Goal: Task Accomplishment & Management: Use online tool/utility

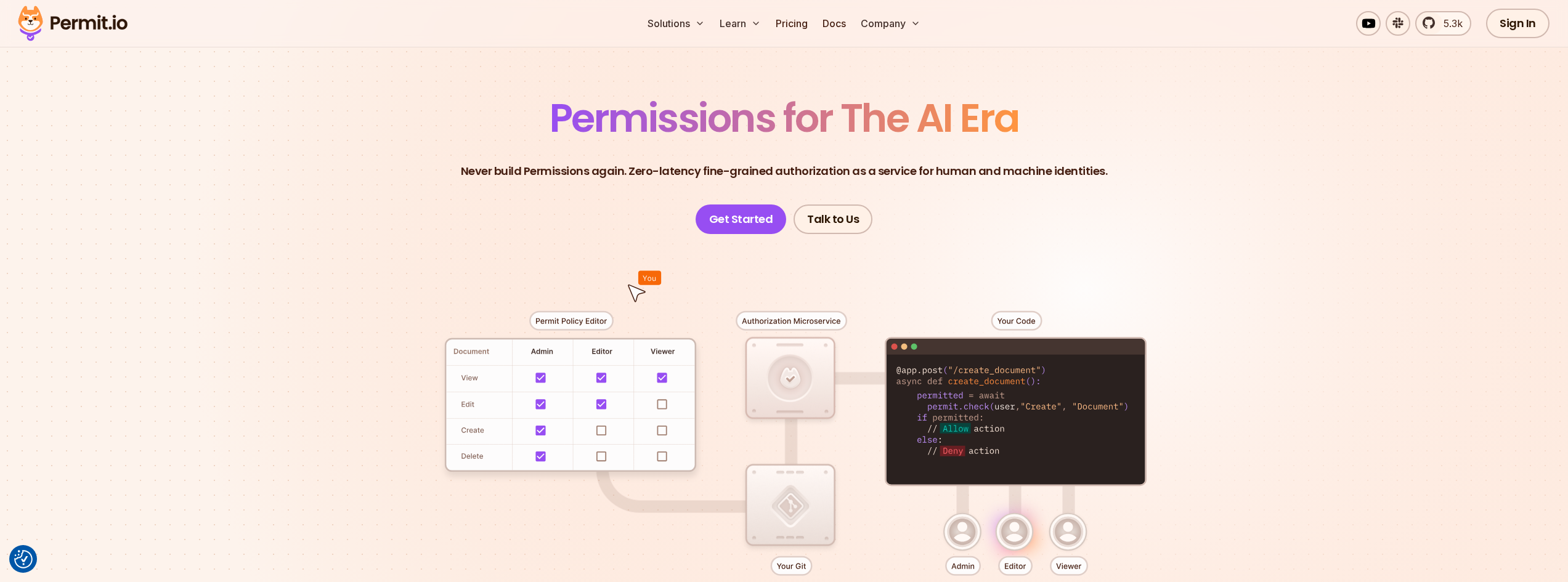
scroll to position [246, 0]
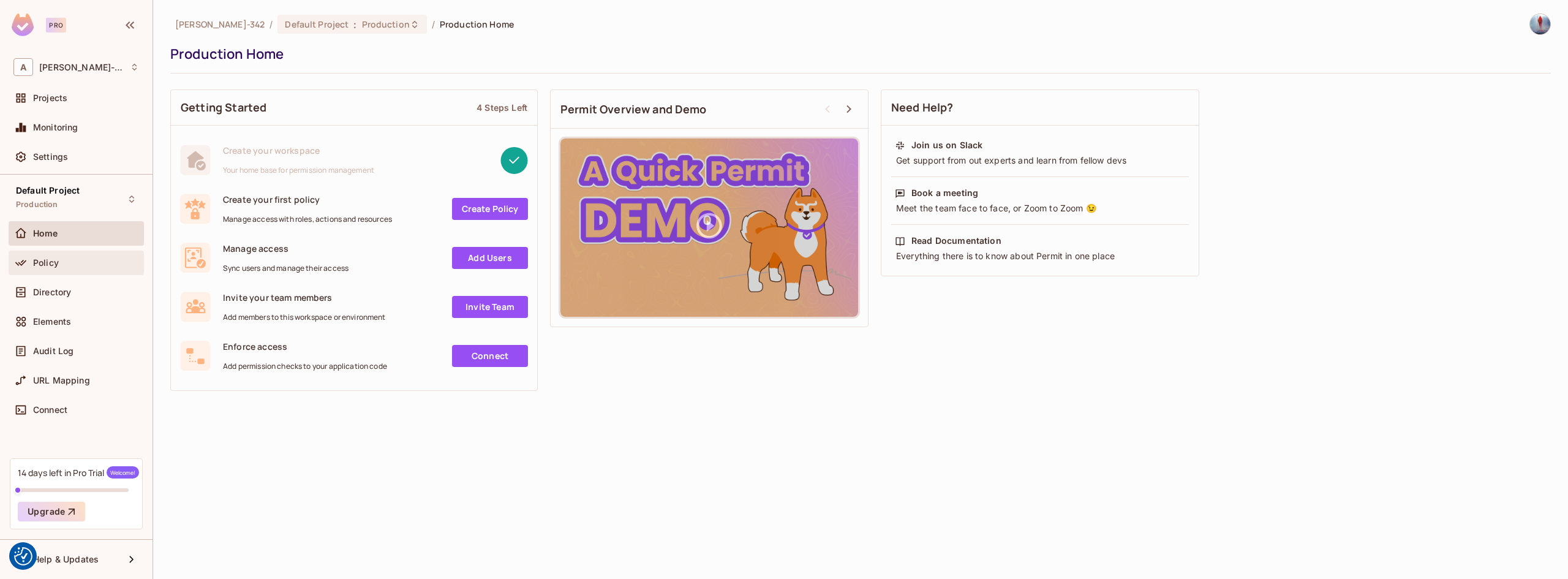
click at [73, 269] on div "Policy" at bounding box center [76, 262] width 125 height 15
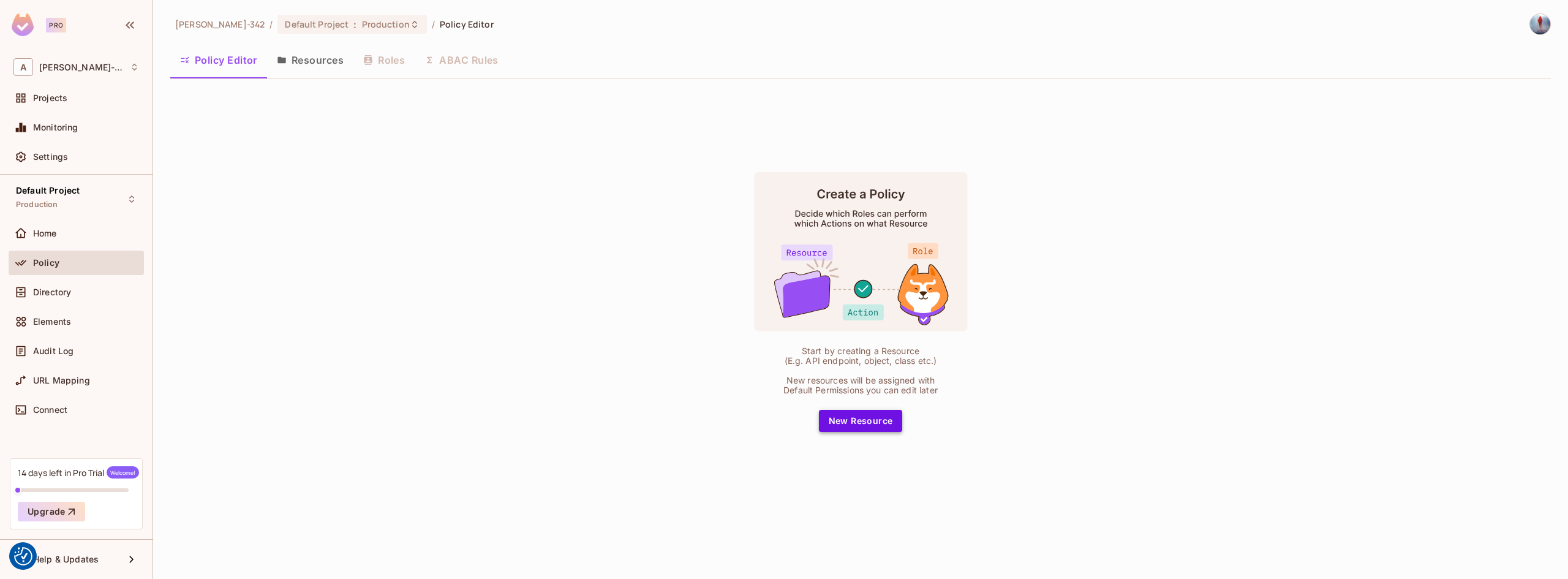
click at [846, 427] on button "New Resource" at bounding box center [861, 421] width 84 height 22
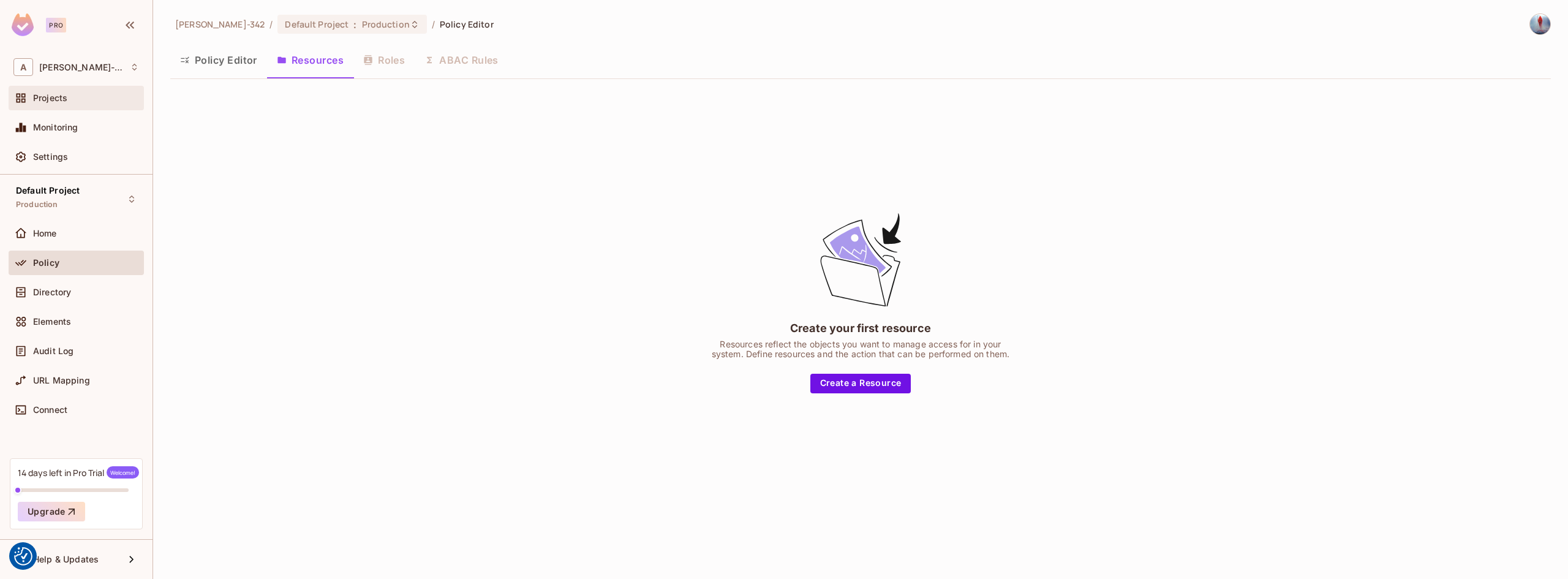
click at [73, 97] on div "Projects" at bounding box center [86, 98] width 106 height 10
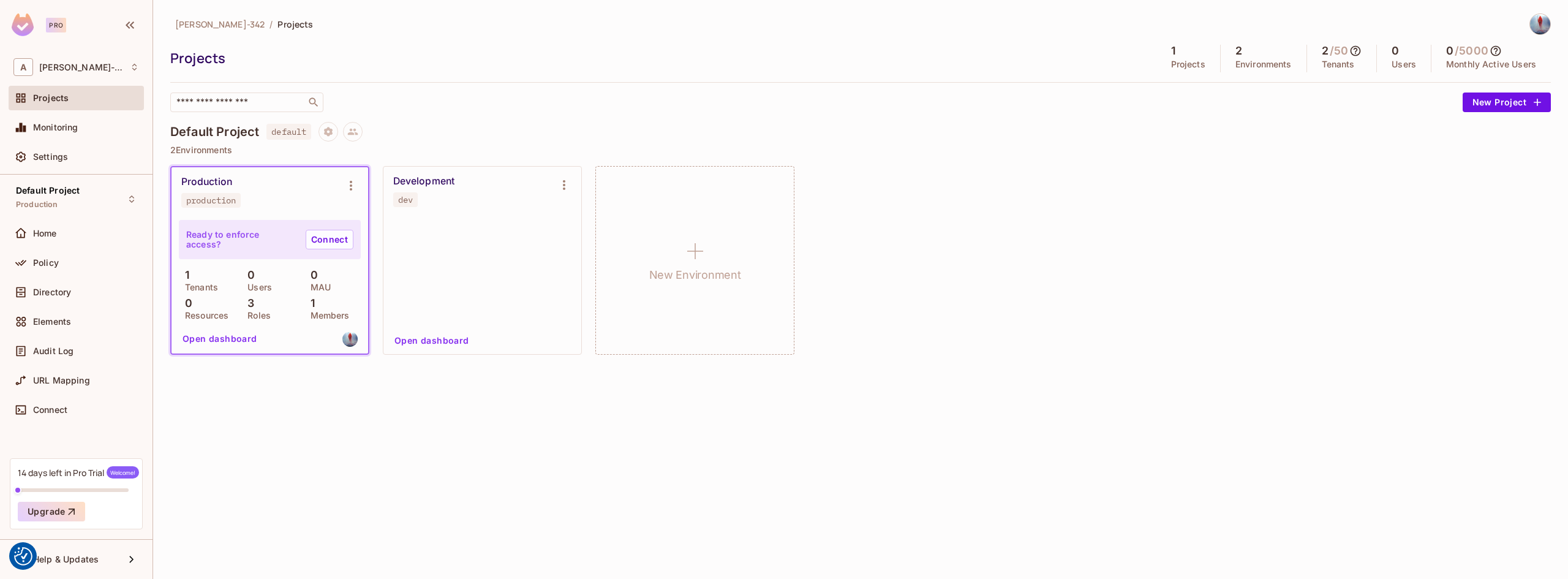
click at [20, 30] on img at bounding box center [22, 25] width 22 height 23
